Goal: Navigation & Orientation: Find specific page/section

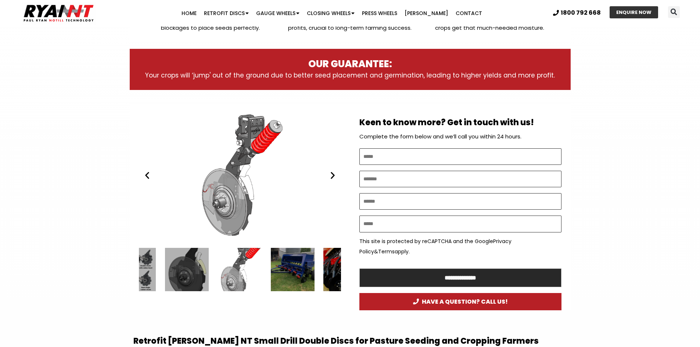
scroll to position [331, 0]
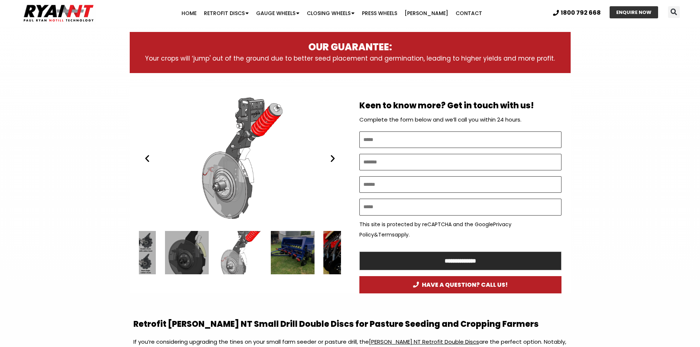
click at [332, 164] on div "Ryan NT (RFM NT) Double Disc on on Ryan Tyne Cultivator Tine. no till cropping" at bounding box center [240, 158] width 202 height 127
click at [331, 158] on icon "Next slide" at bounding box center [332, 158] width 9 height 9
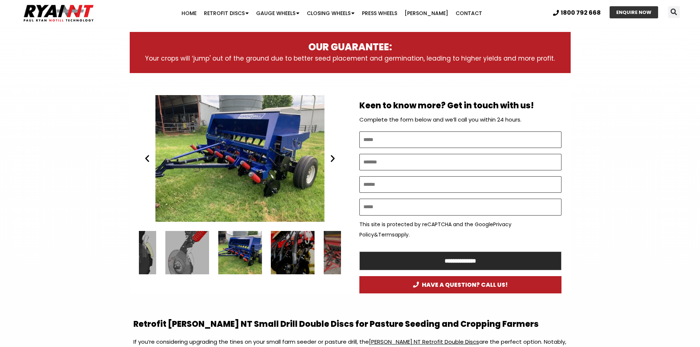
click at [331, 158] on icon "Next slide" at bounding box center [332, 158] width 9 height 9
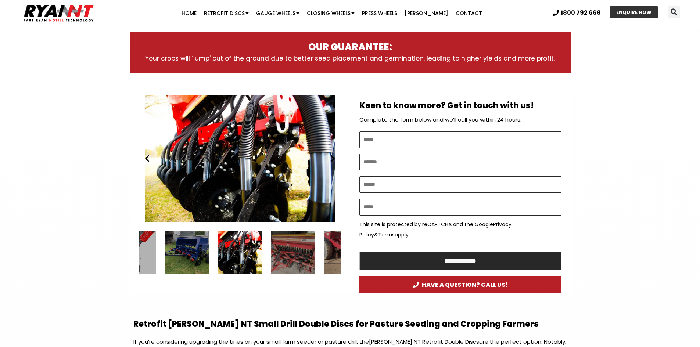
click at [331, 158] on icon "Next slide" at bounding box center [332, 158] width 9 height 9
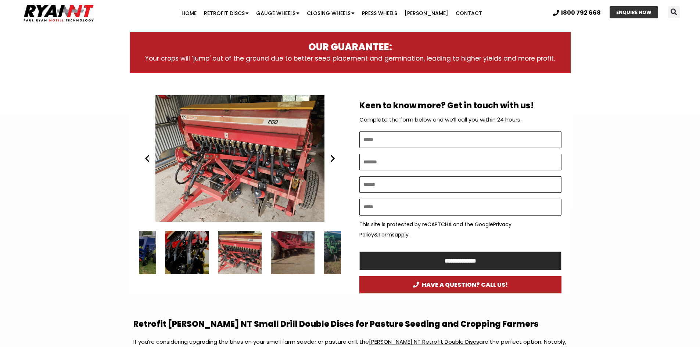
click at [331, 158] on icon "Next slide" at bounding box center [332, 158] width 9 height 9
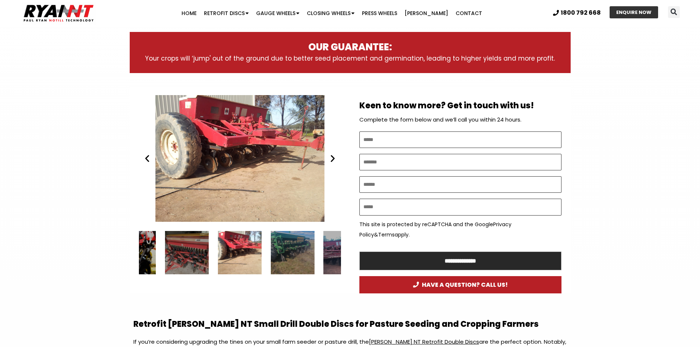
click at [331, 158] on icon "Next slide" at bounding box center [332, 158] width 9 height 9
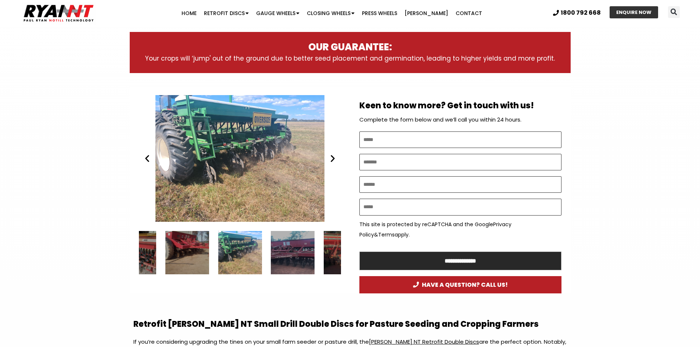
click at [331, 158] on icon "Next slide" at bounding box center [332, 158] width 9 height 9
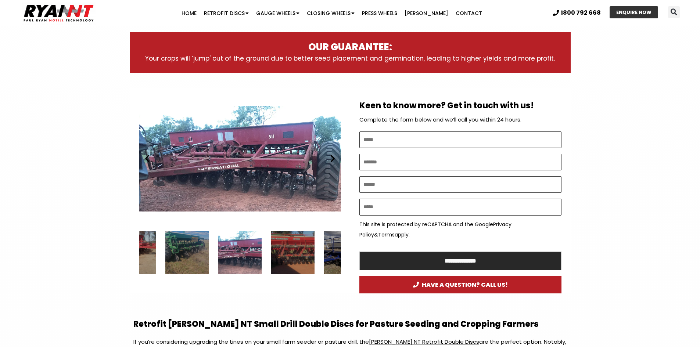
click at [331, 158] on icon "Next slide" at bounding box center [332, 158] width 9 height 9
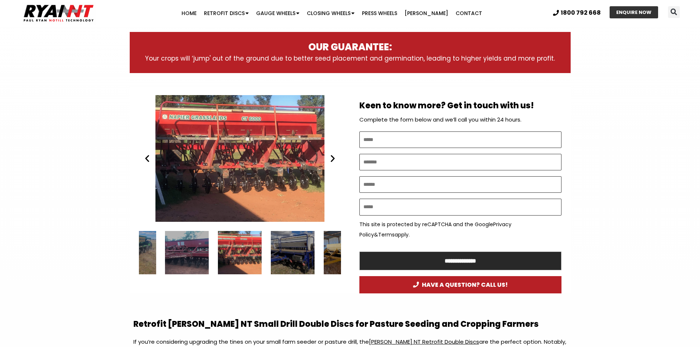
click at [331, 158] on icon "Next slide" at bounding box center [332, 158] width 9 height 9
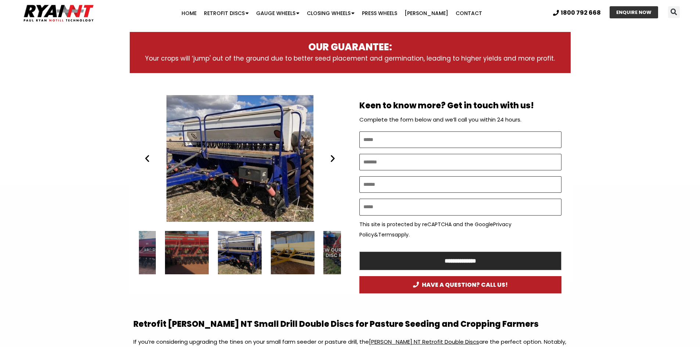
click at [331, 158] on icon "Next slide" at bounding box center [332, 158] width 9 height 9
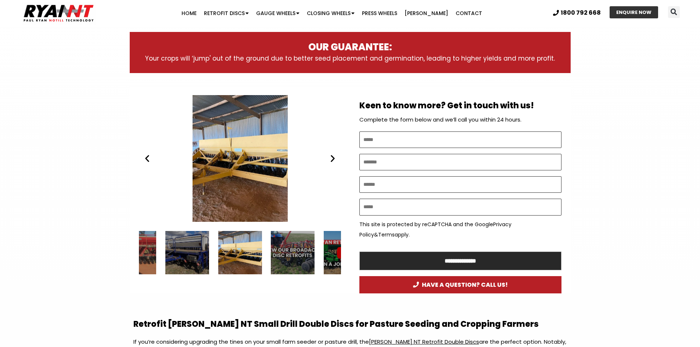
click at [331, 158] on icon "Next slide" at bounding box center [332, 158] width 9 height 9
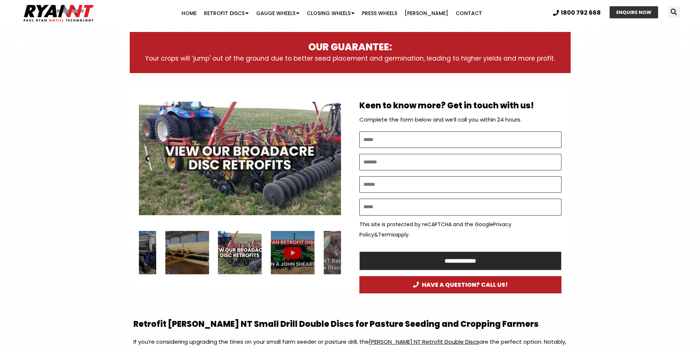
click at [331, 158] on icon "Next slide" at bounding box center [332, 158] width 9 height 9
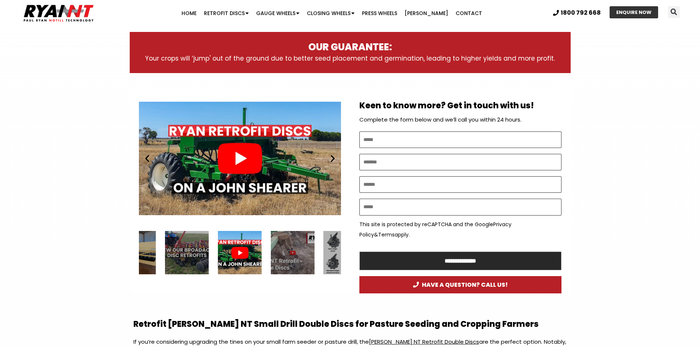
click at [331, 158] on icon "Next slide" at bounding box center [332, 158] width 9 height 9
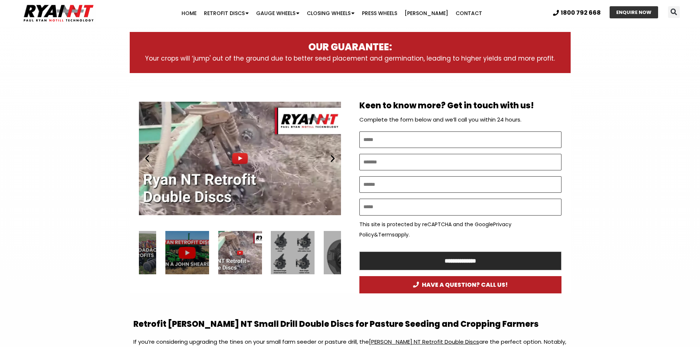
click at [331, 158] on icon "Next slide" at bounding box center [332, 158] width 9 height 9
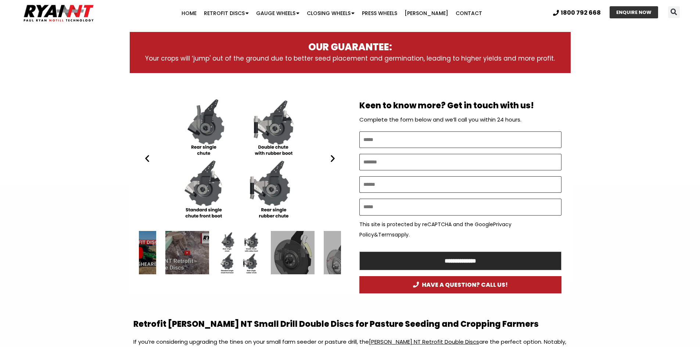
click at [331, 158] on icon "Next slide" at bounding box center [332, 158] width 9 height 9
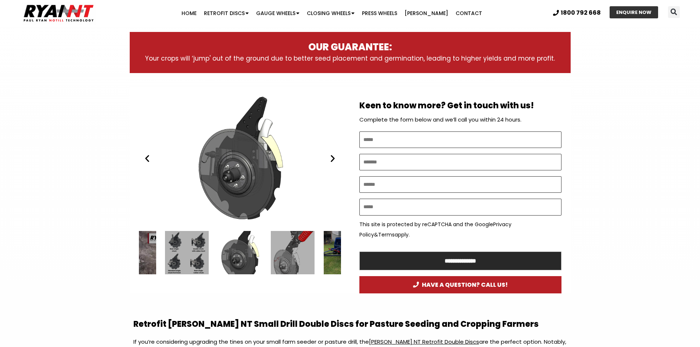
click at [331, 158] on icon "Next slide" at bounding box center [332, 158] width 9 height 9
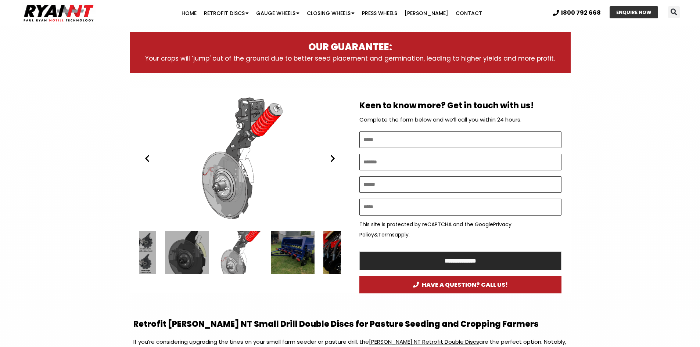
click at [331, 158] on icon "Next slide" at bounding box center [332, 158] width 9 height 9
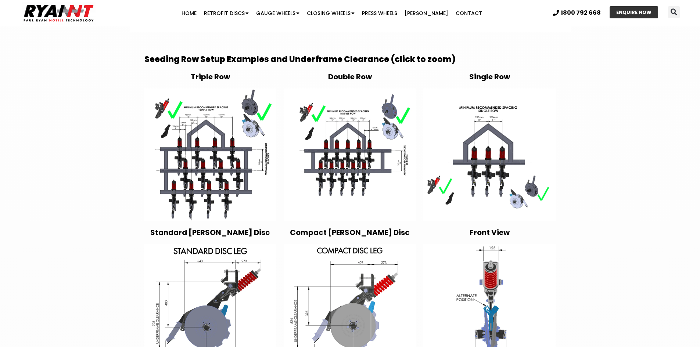
scroll to position [1176, 0]
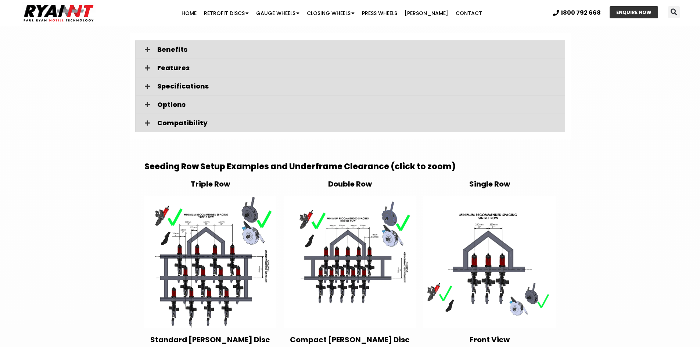
click at [213, 249] on img at bounding box center [210, 262] width 132 height 132
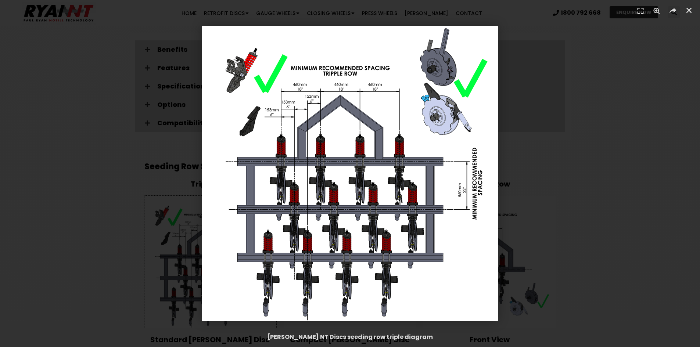
click at [603, 150] on div "1 / 1" at bounding box center [350, 174] width 649 height 296
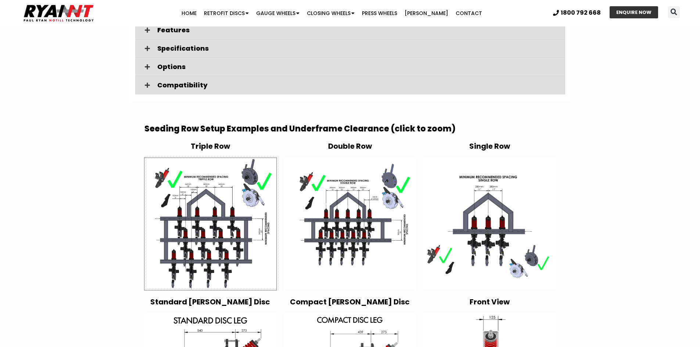
scroll to position [1213, 0]
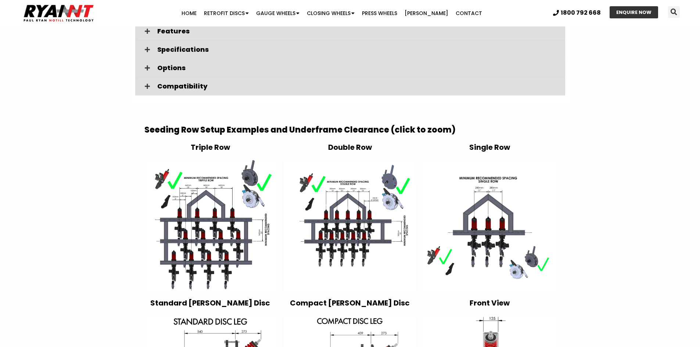
click at [349, 212] on img at bounding box center [350, 225] width 132 height 132
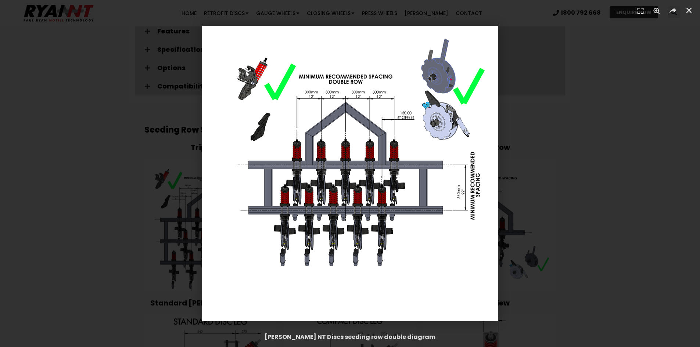
click at [590, 125] on div "1 / 1" at bounding box center [350, 174] width 649 height 296
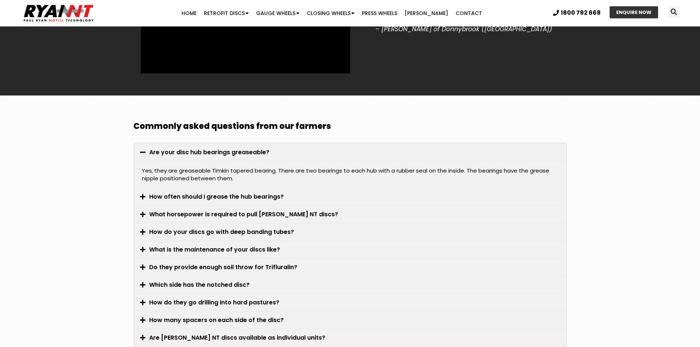
scroll to position [2058, 0]
